Goal: Navigation & Orientation: Find specific page/section

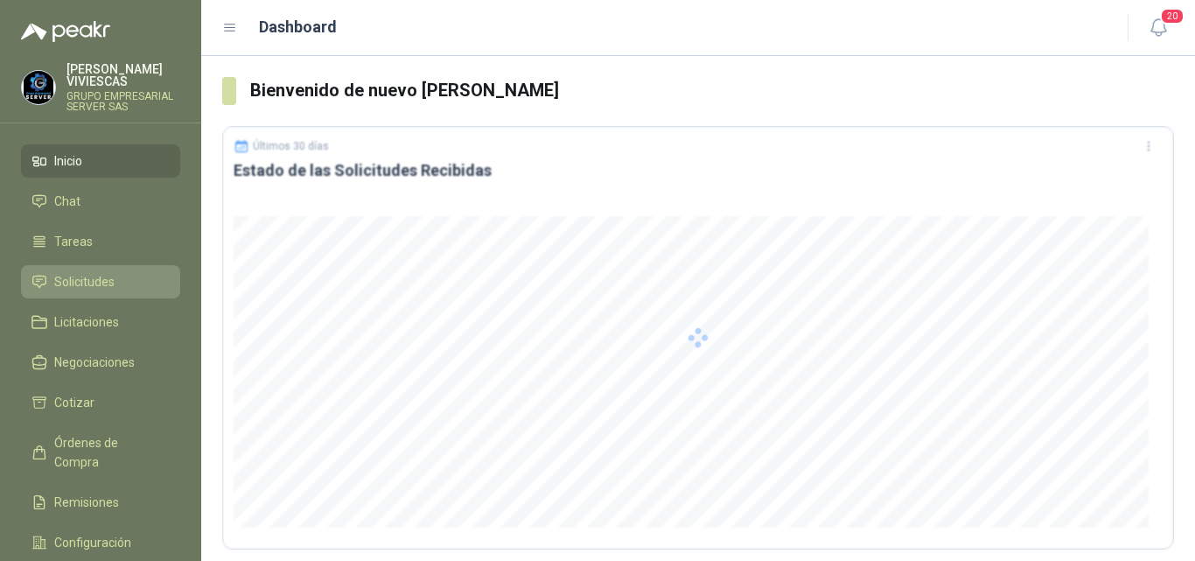
click at [94, 278] on span "Solicitudes" at bounding box center [84, 281] width 60 height 19
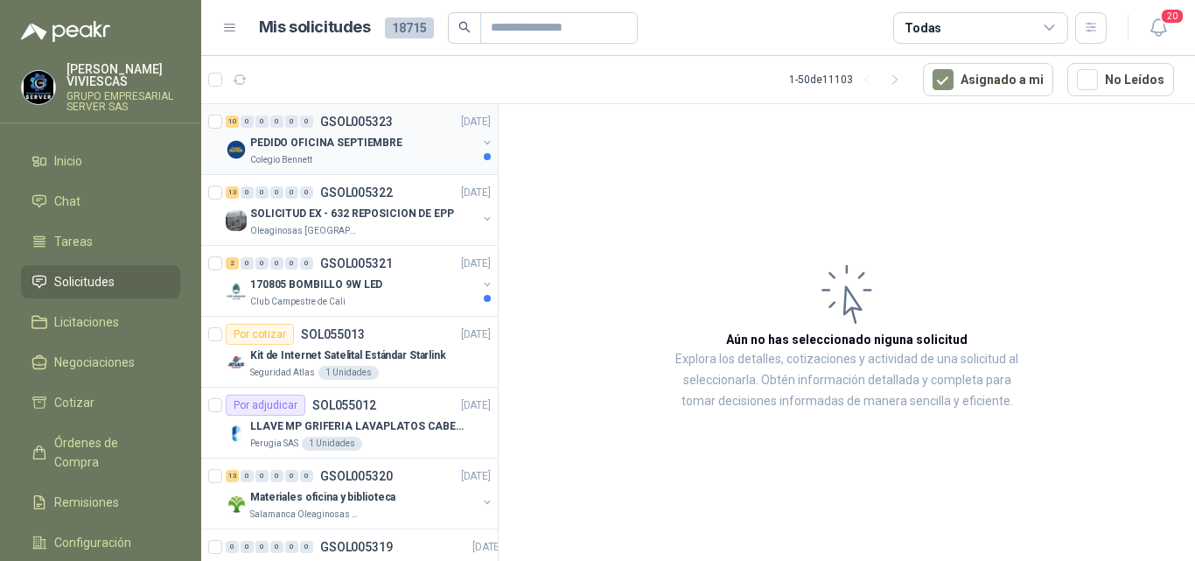
click at [316, 139] on p "PEDIDO OFICINA SEPTIEMBRE" at bounding box center [326, 143] width 152 height 17
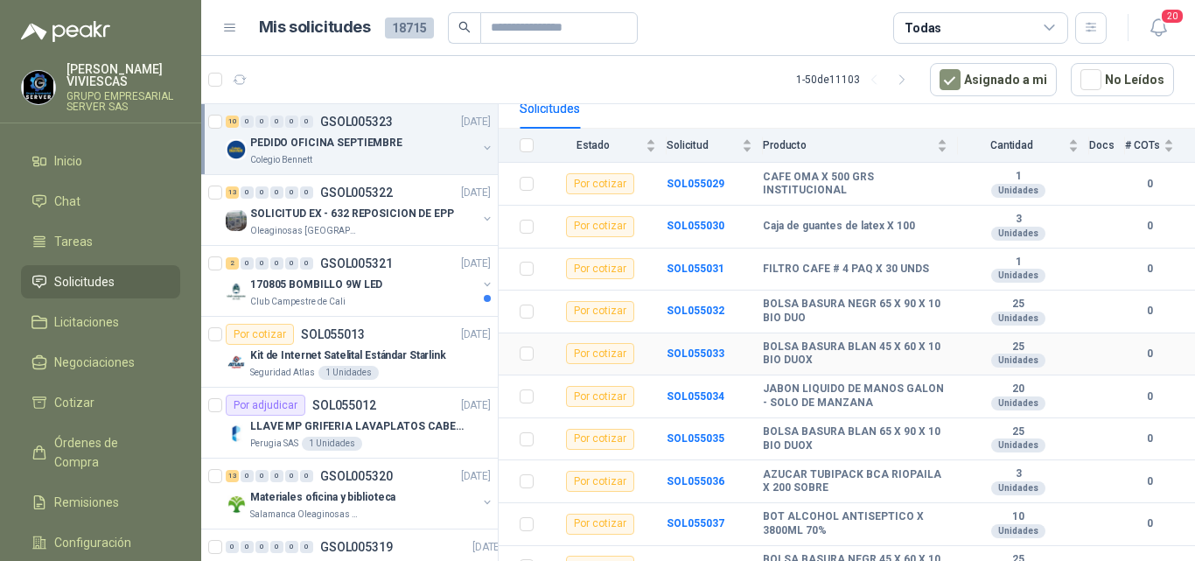
scroll to position [196, 0]
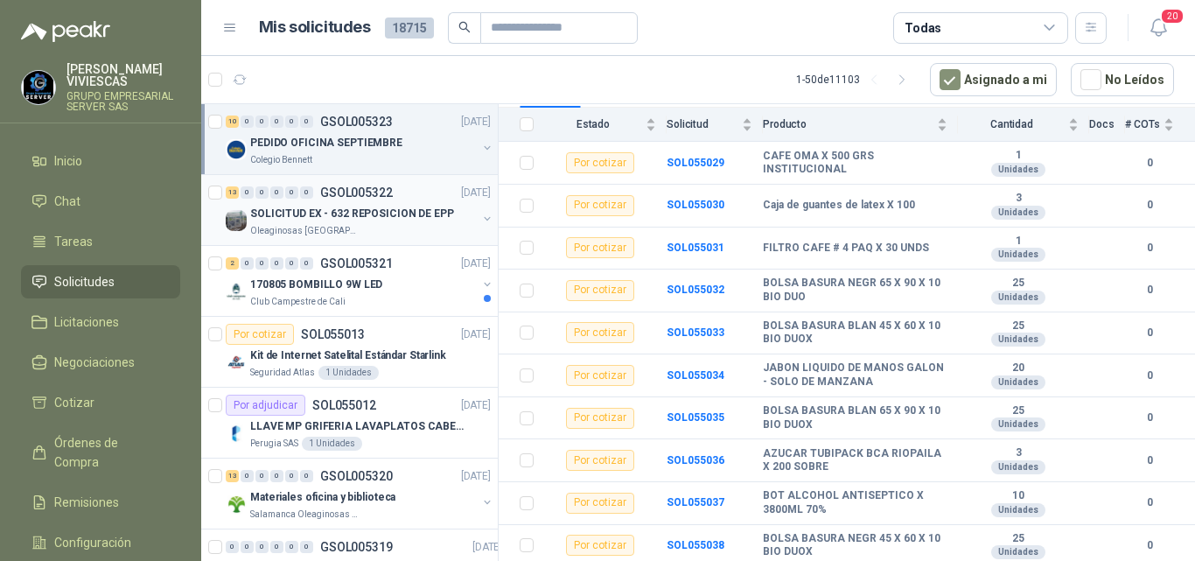
click at [389, 210] on p "SOLICITUD EX - 632 REPOSICION DE EPP" at bounding box center [352, 214] width 204 height 17
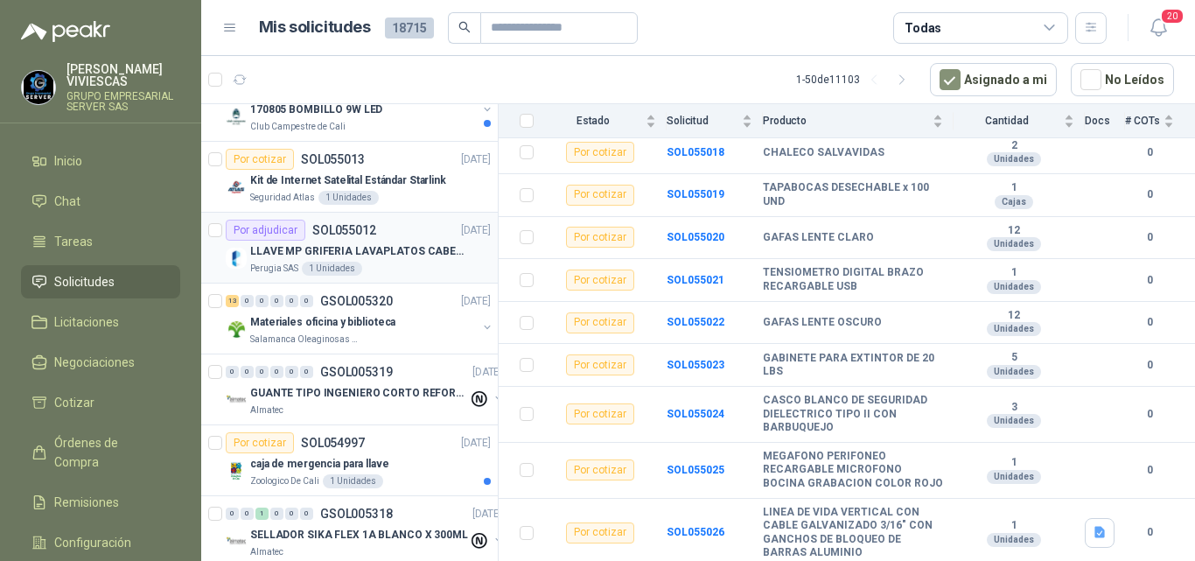
scroll to position [262, 0]
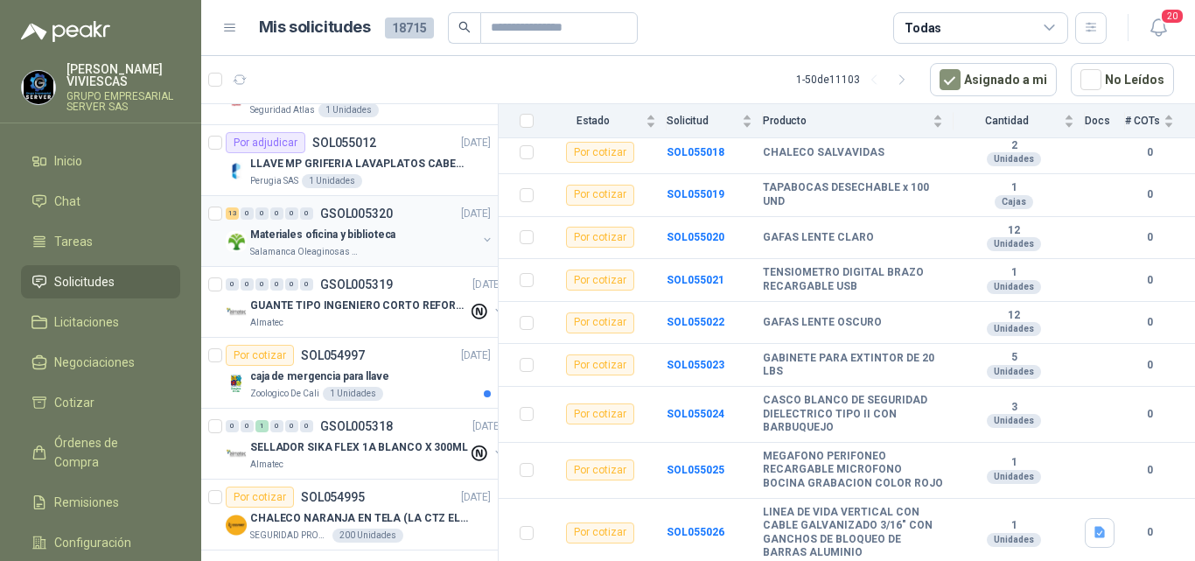
click at [346, 233] on p "Materiales oficina y biblioteca" at bounding box center [322, 235] width 145 height 17
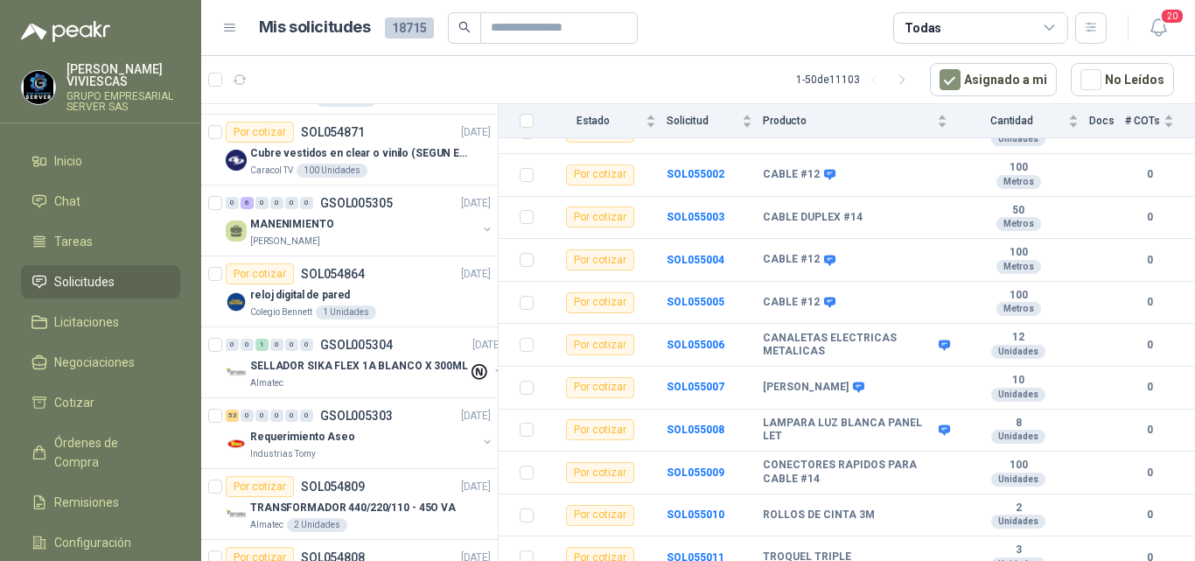
scroll to position [2156, 0]
